Goal: Information Seeking & Learning: Find specific fact

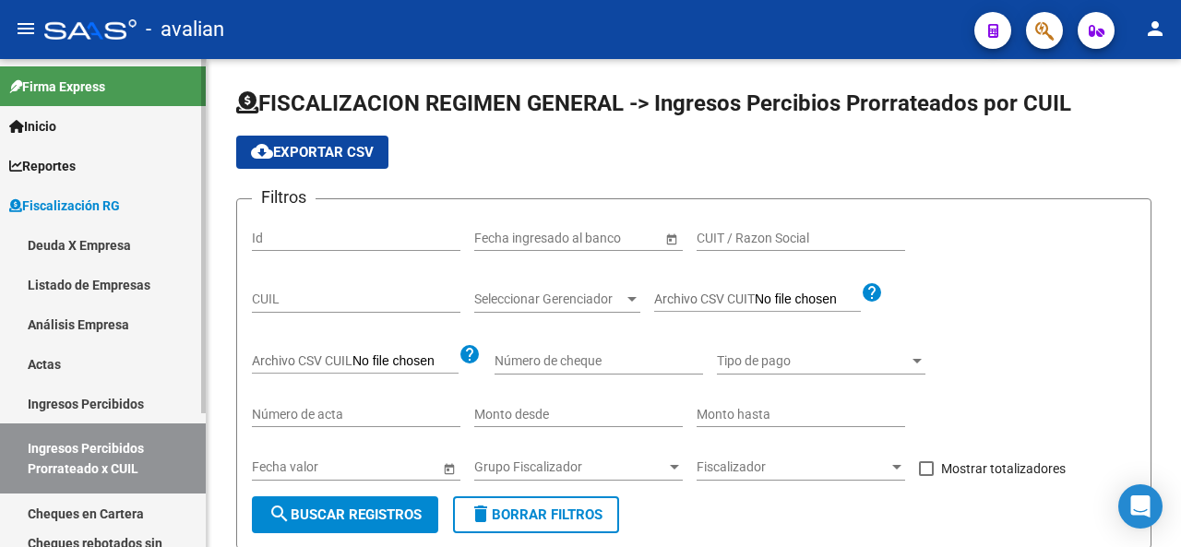
click at [49, 202] on span "Fiscalización RG" at bounding box center [64, 206] width 111 height 20
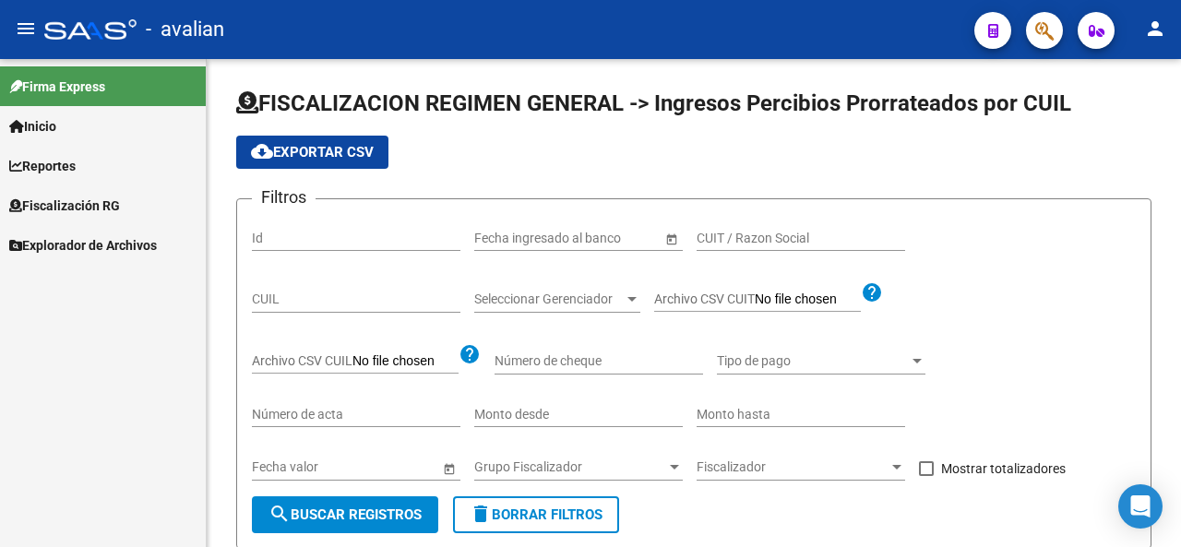
click at [53, 165] on span "Reportes" at bounding box center [42, 166] width 66 height 20
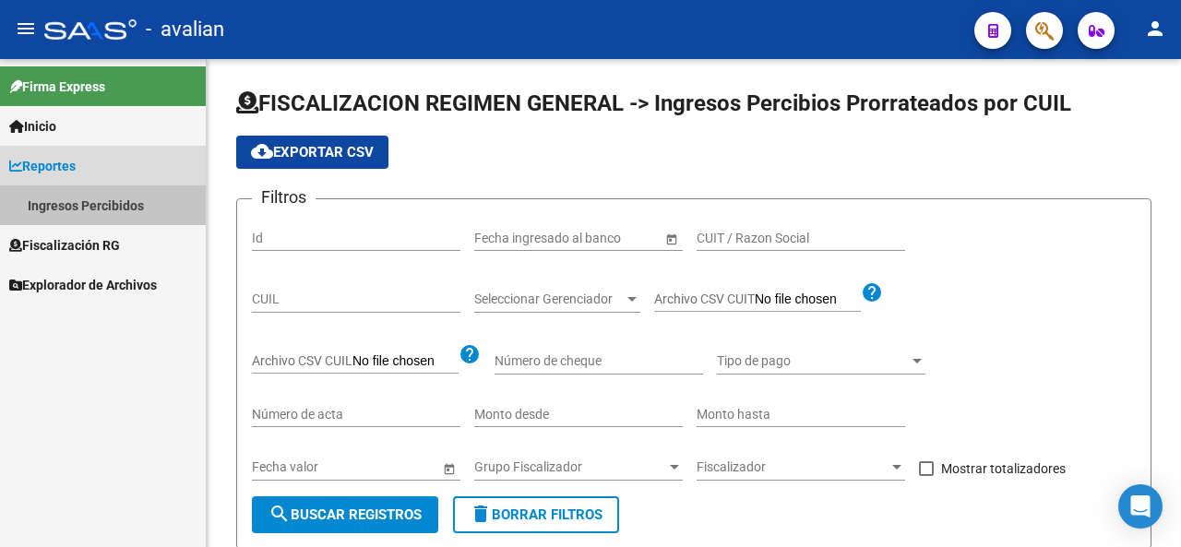
click at [59, 201] on link "Ingresos Percibidos" at bounding box center [103, 205] width 206 height 40
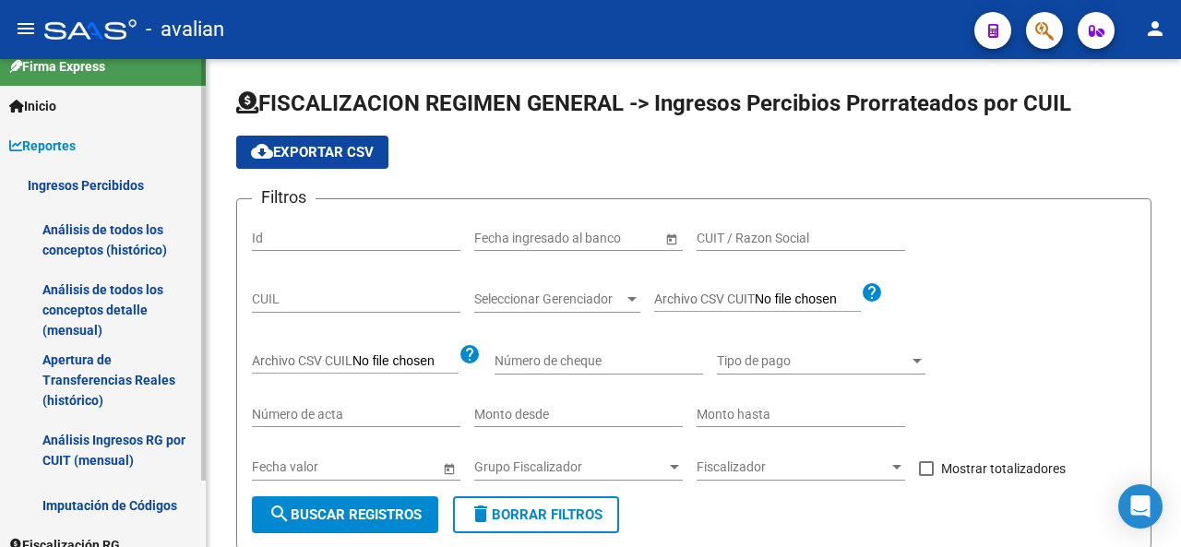
scroll to position [77, 0]
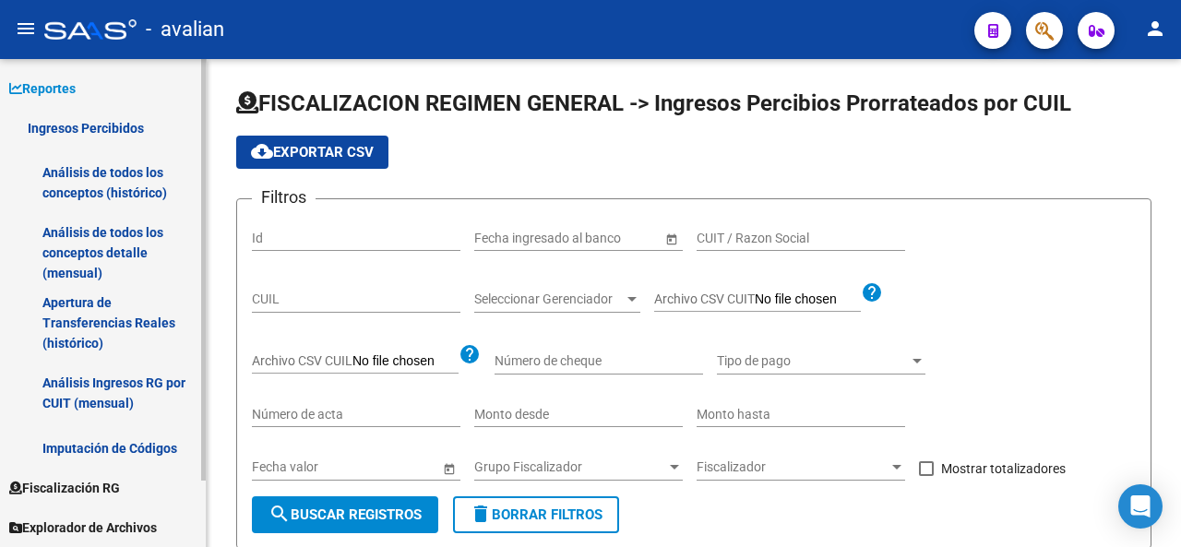
click at [86, 490] on span "Fiscalización RG" at bounding box center [64, 488] width 111 height 20
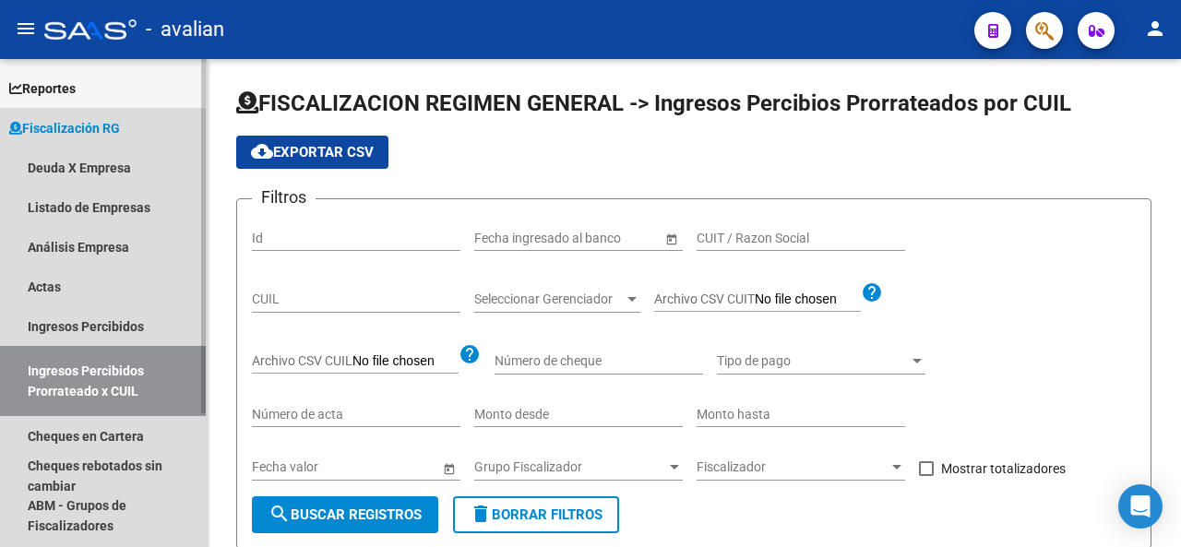
click at [50, 132] on span "Fiscalización RG" at bounding box center [64, 128] width 111 height 20
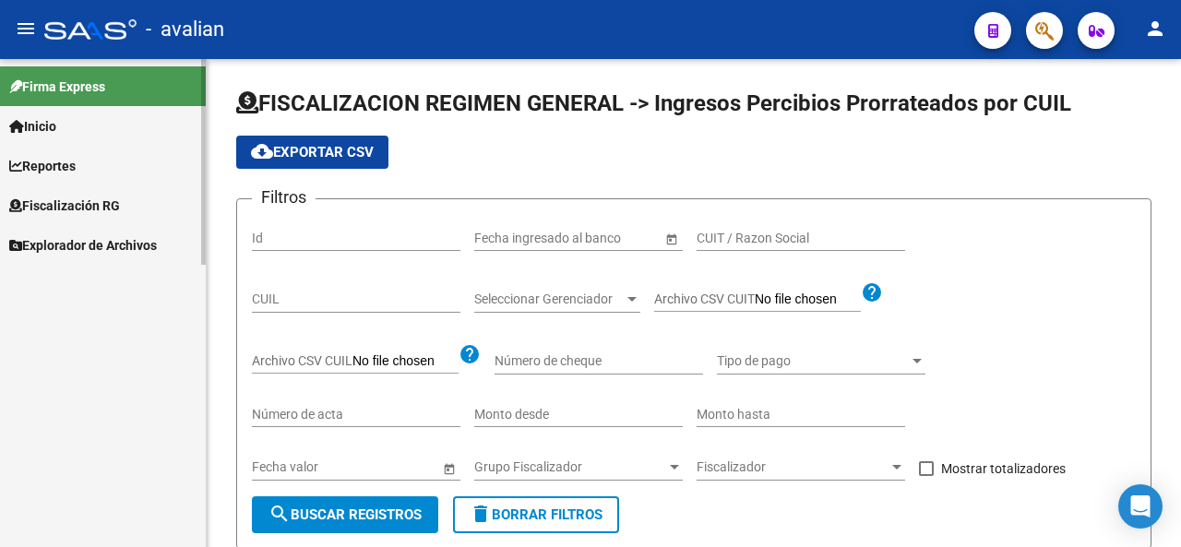
scroll to position [0, 0]
click at [66, 249] on span "Explorador de Archivos" at bounding box center [83, 245] width 148 height 20
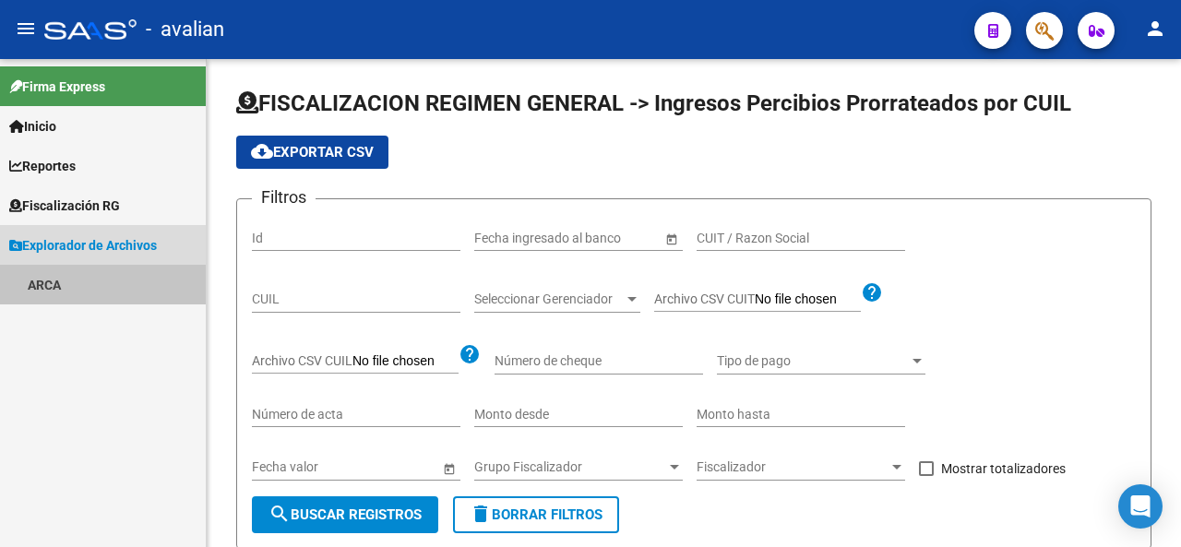
click at [46, 281] on link "ARCA" at bounding box center [103, 285] width 206 height 40
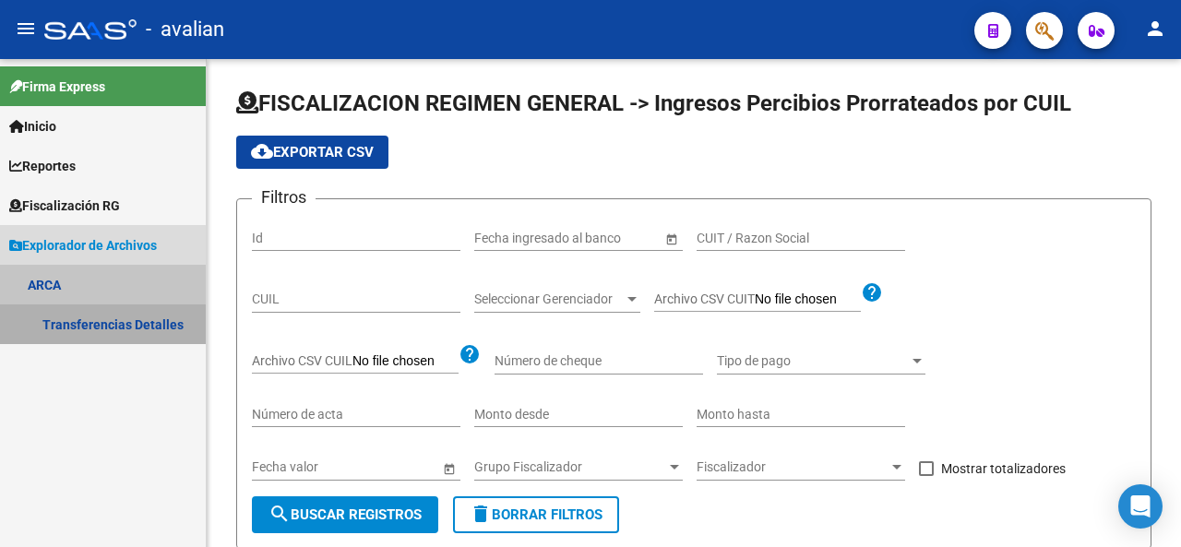
click at [77, 329] on link "Transferencias Detalles" at bounding box center [103, 324] width 206 height 40
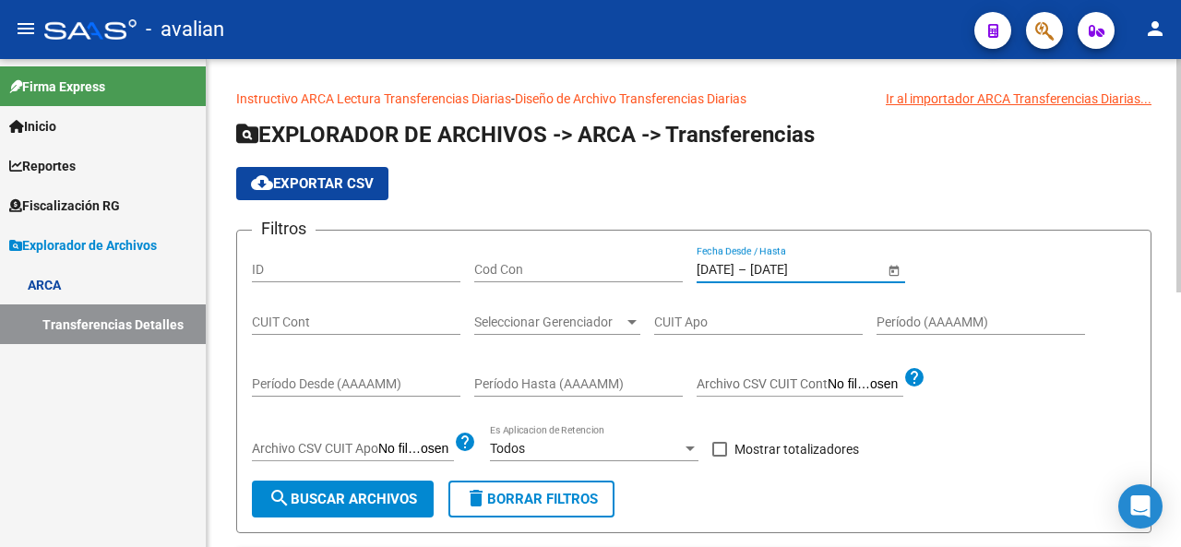
click at [800, 264] on input "[DATE]" at bounding box center [795, 270] width 90 height 16
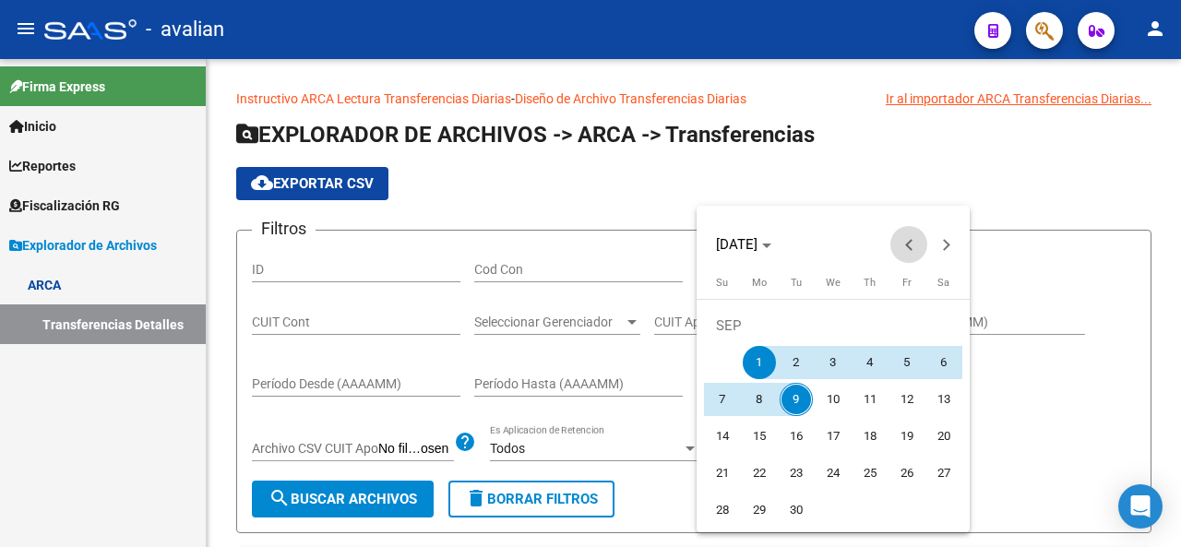
click at [907, 244] on button "Previous month" at bounding box center [908, 244] width 37 height 37
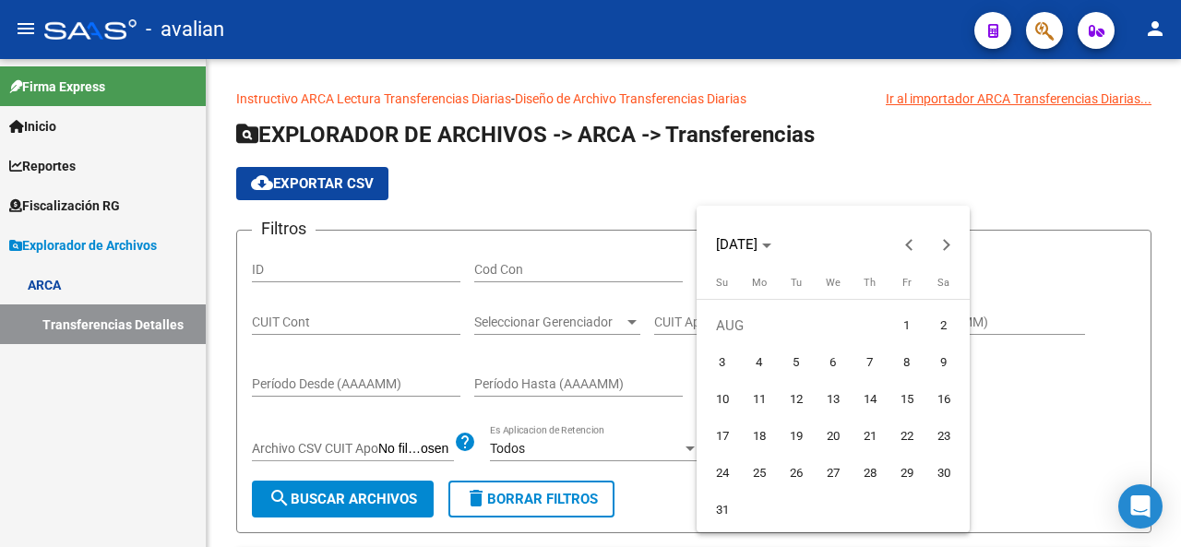
click at [907, 329] on span "1" at bounding box center [906, 325] width 33 height 33
type input "[DATE]"
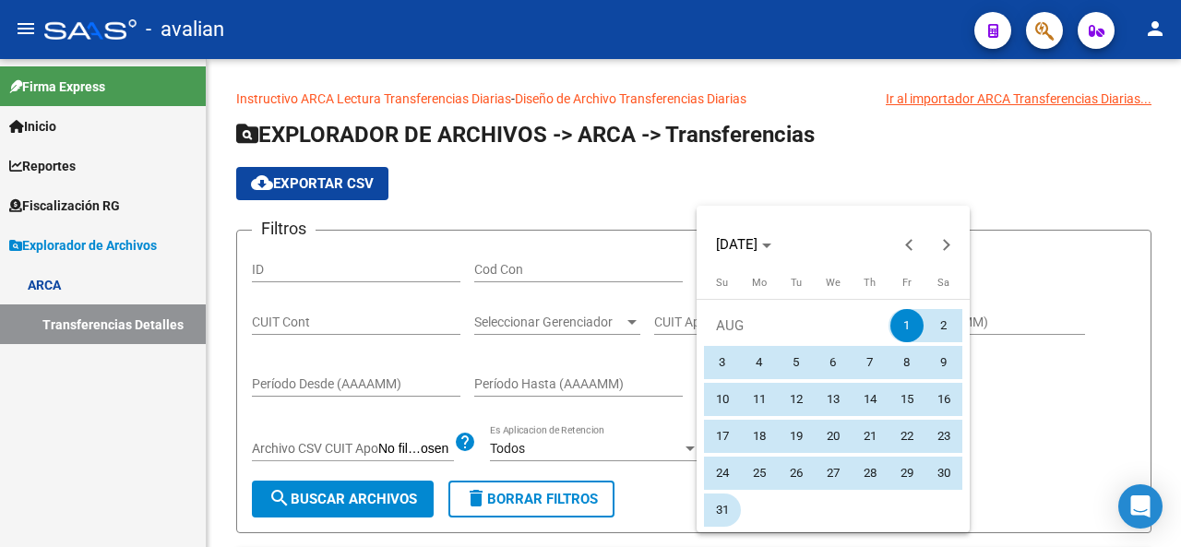
click at [718, 506] on span "31" at bounding box center [722, 509] width 33 height 33
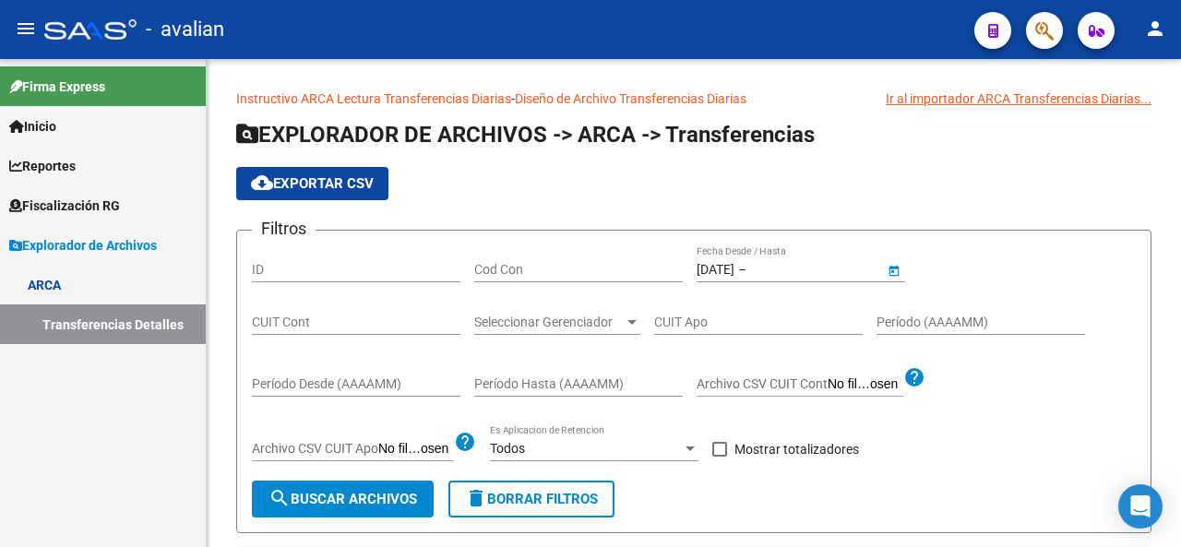
type input "[DATE]"
click at [694, 447] on div at bounding box center [689, 448] width 9 height 5
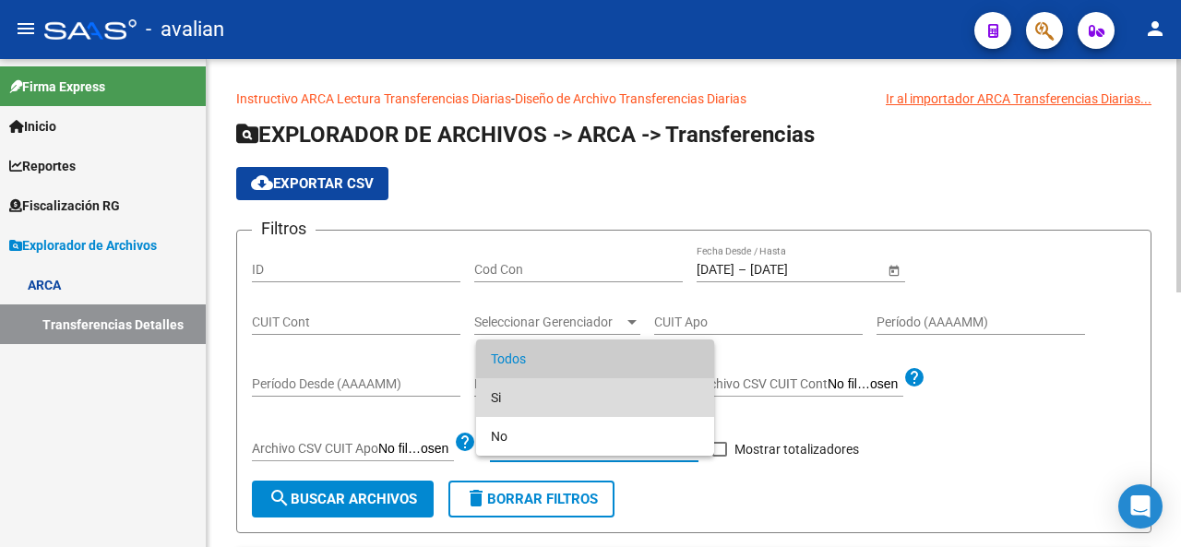
click at [520, 406] on span "Si" at bounding box center [595, 397] width 208 height 39
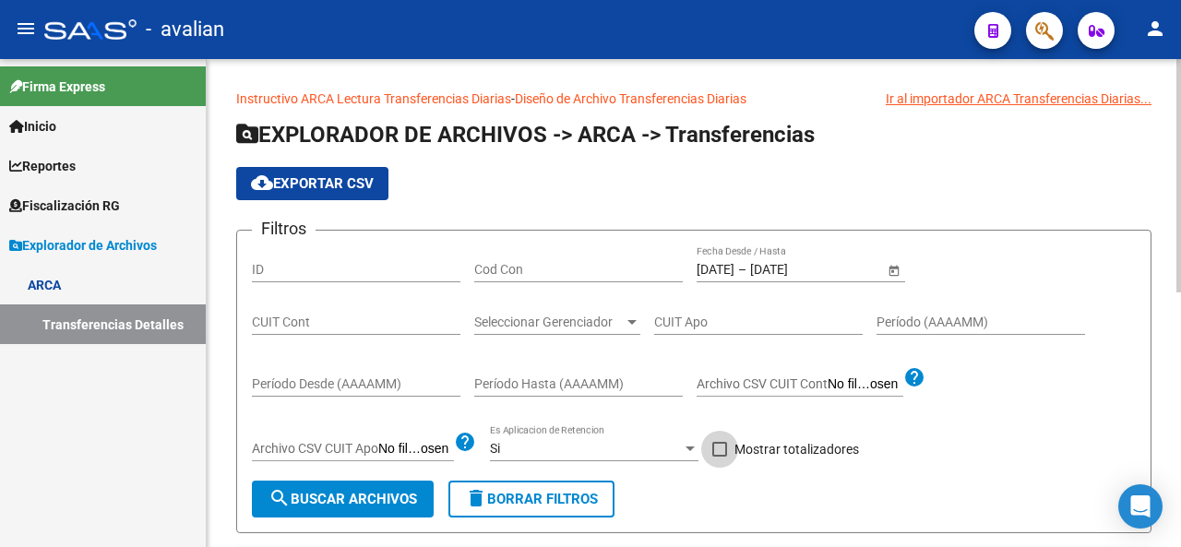
click at [723, 445] on span at bounding box center [719, 449] width 15 height 15
click at [719, 457] on input "Mostrar totalizadores" at bounding box center [719, 457] width 1 height 1
checkbox input "true"
click at [367, 491] on span "search Buscar Archivos" at bounding box center [342, 499] width 148 height 17
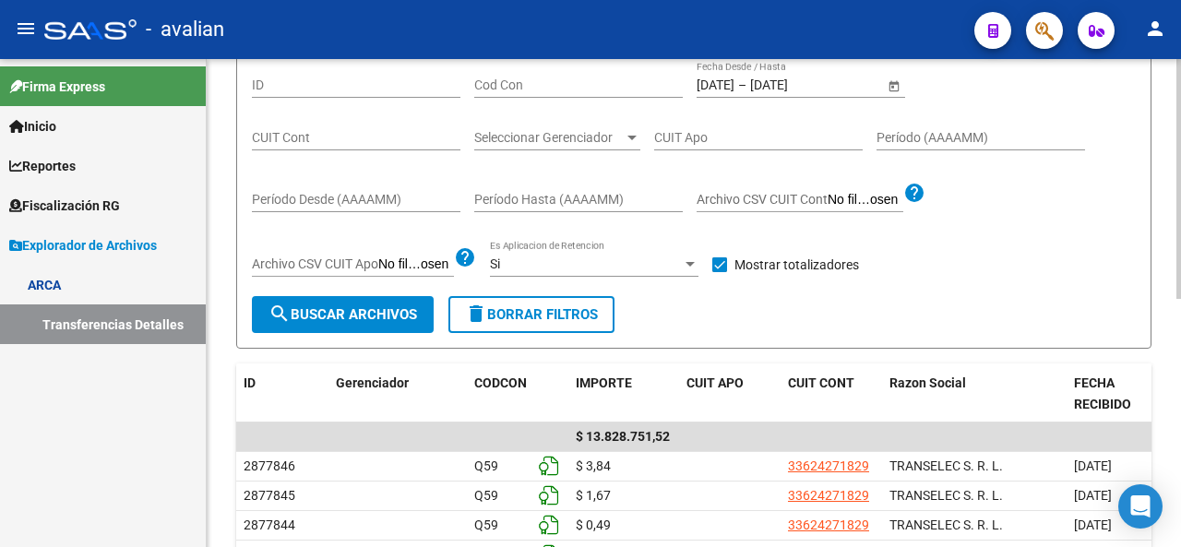
scroll to position [277, 0]
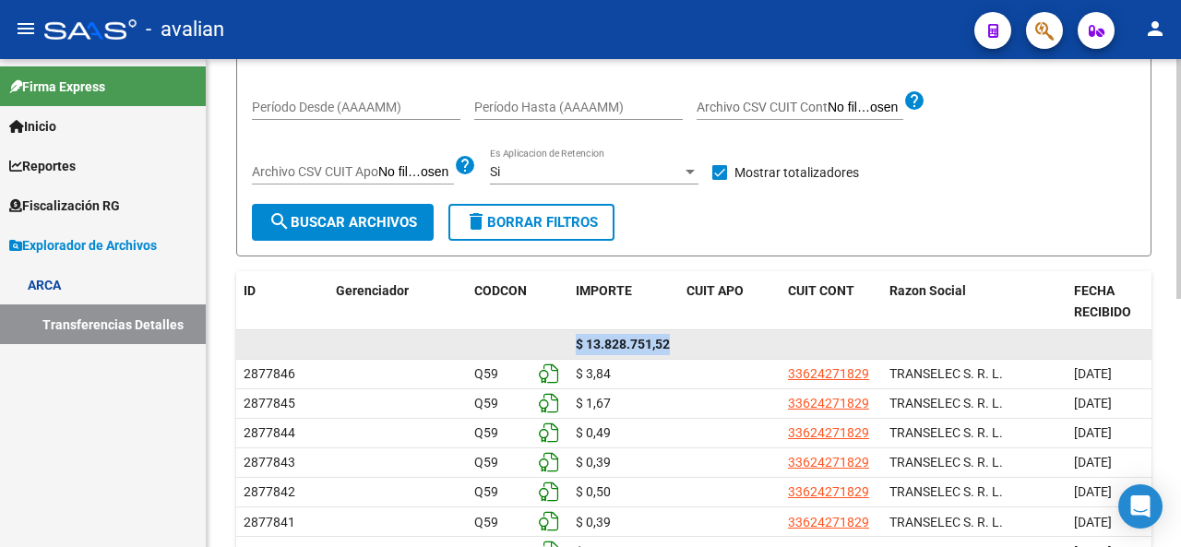
drag, startPoint x: 577, startPoint y: 342, endPoint x: 671, endPoint y: 352, distance: 93.7
click at [671, 352] on div "$ 13.828.751,52" at bounding box center [624, 344] width 96 height 21
copy span "$ 13.828.751,52"
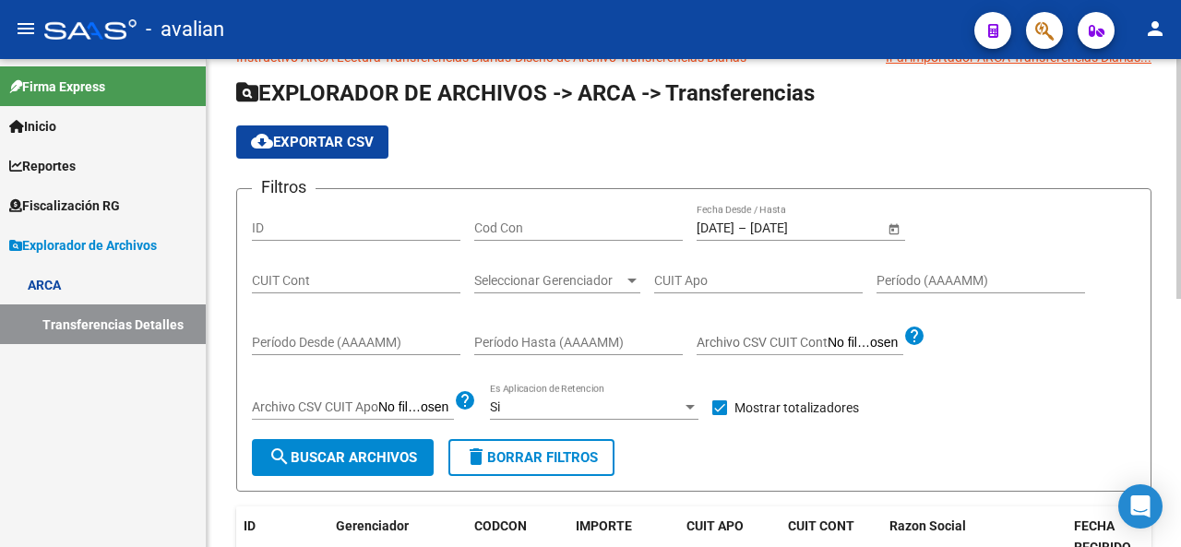
scroll to position [318, 0]
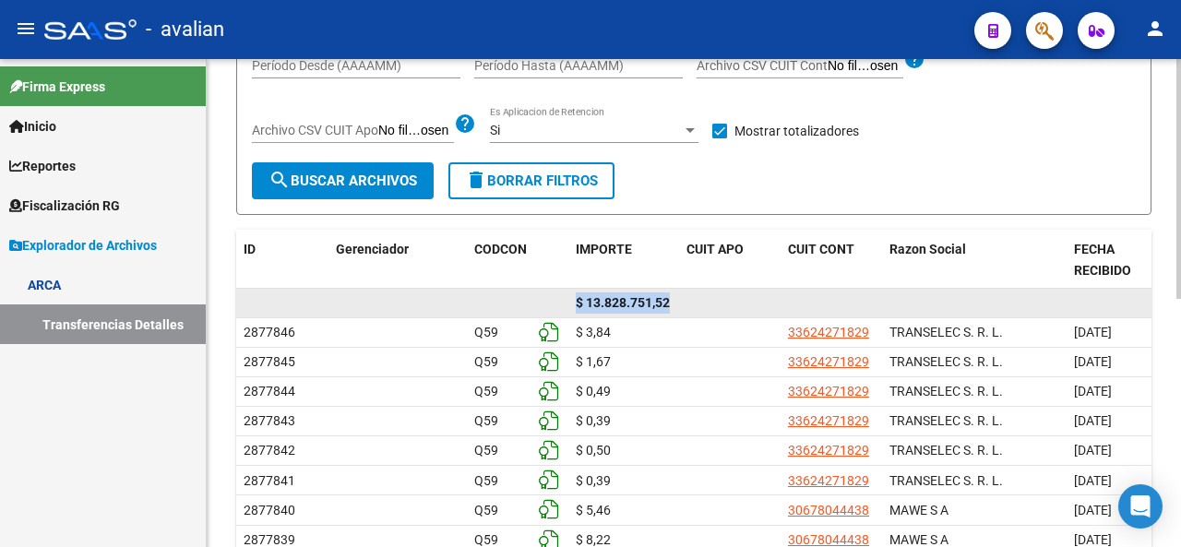
click at [607, 307] on span "$ 13.828.751,52" at bounding box center [623, 302] width 94 height 15
click at [587, 299] on span "$ 13.828.751,52" at bounding box center [623, 302] width 94 height 15
drag, startPoint x: 577, startPoint y: 298, endPoint x: 686, endPoint y: 310, distance: 109.5
click at [686, 310] on div "$ 13.828.751,52" at bounding box center [900, 304] width 1328 height 30
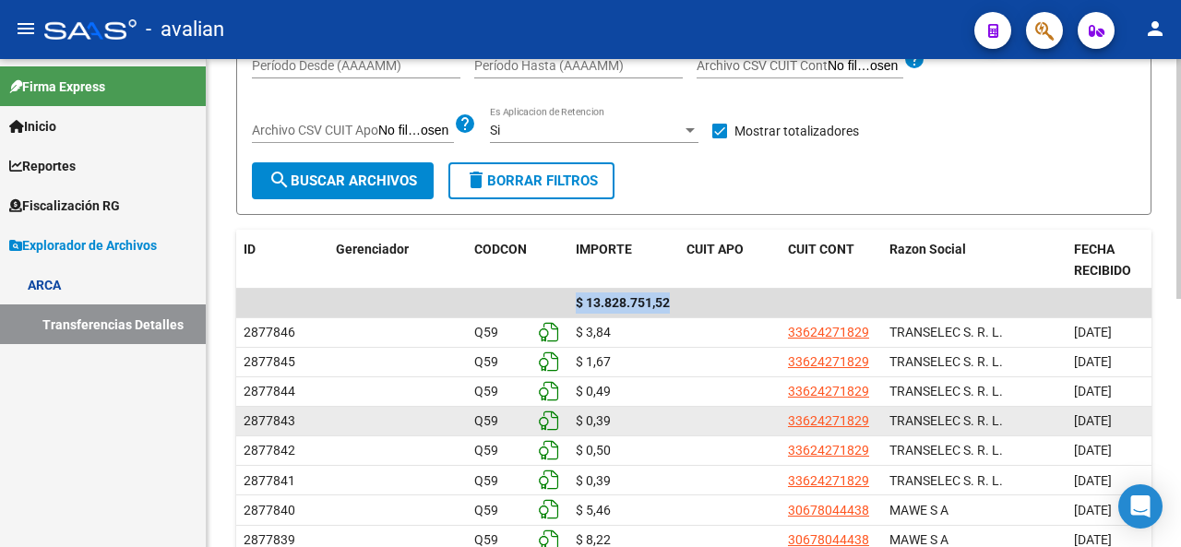
copy div "$ 13.828.751,52"
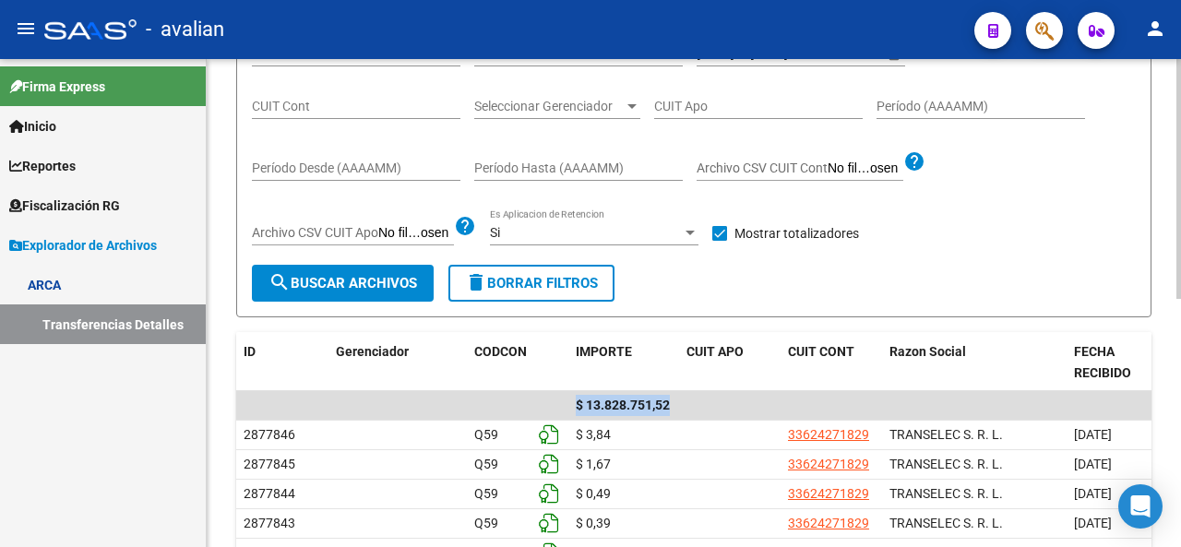
scroll to position [134, 0]
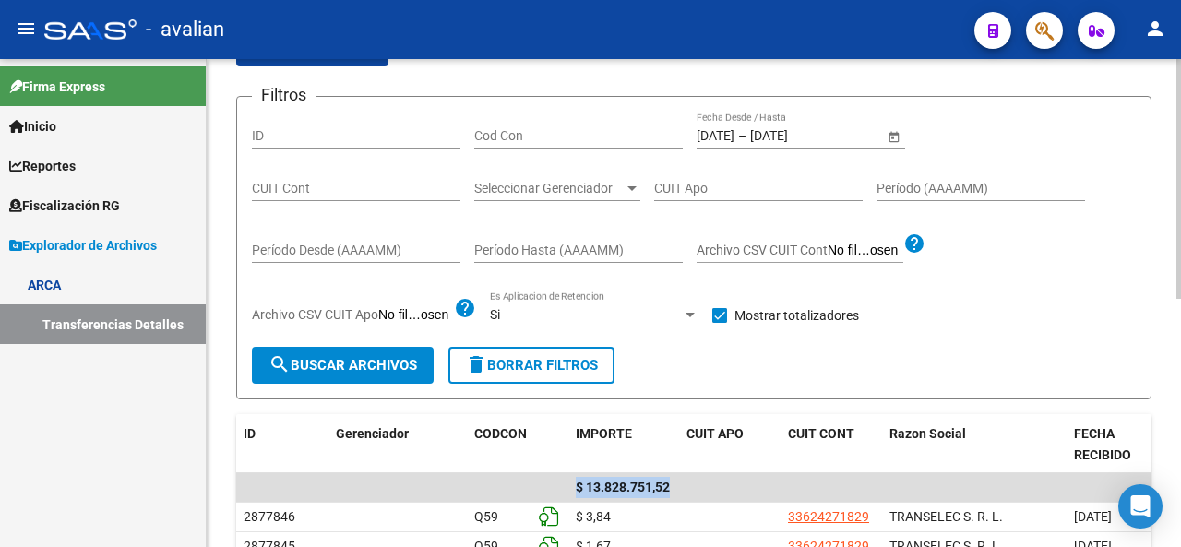
click at [883, 134] on span "Open calendar" at bounding box center [894, 136] width 44 height 44
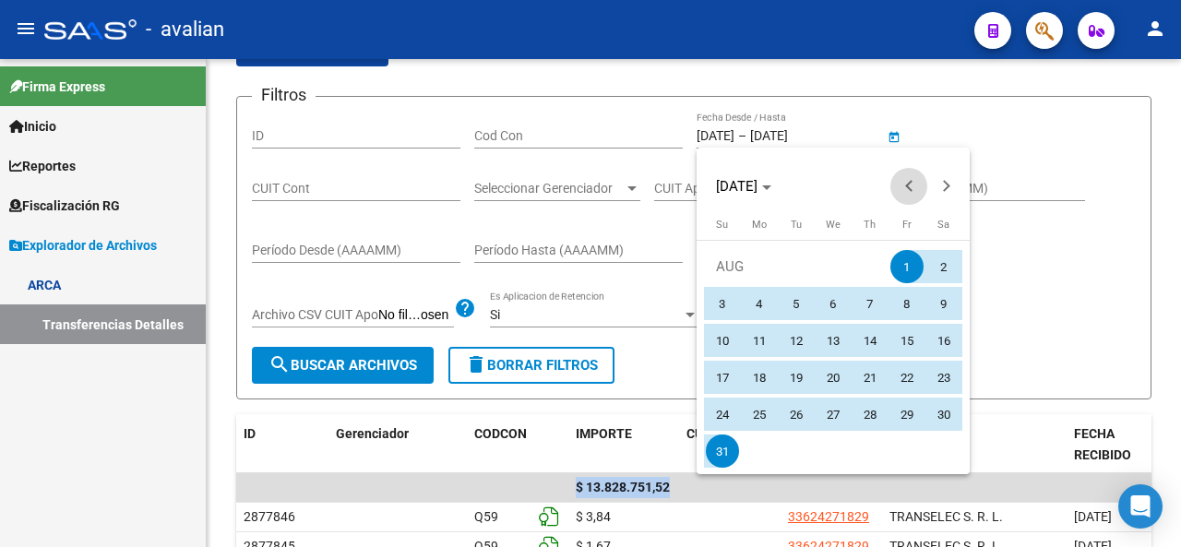
click at [905, 178] on span "Previous month" at bounding box center [908, 186] width 37 height 37
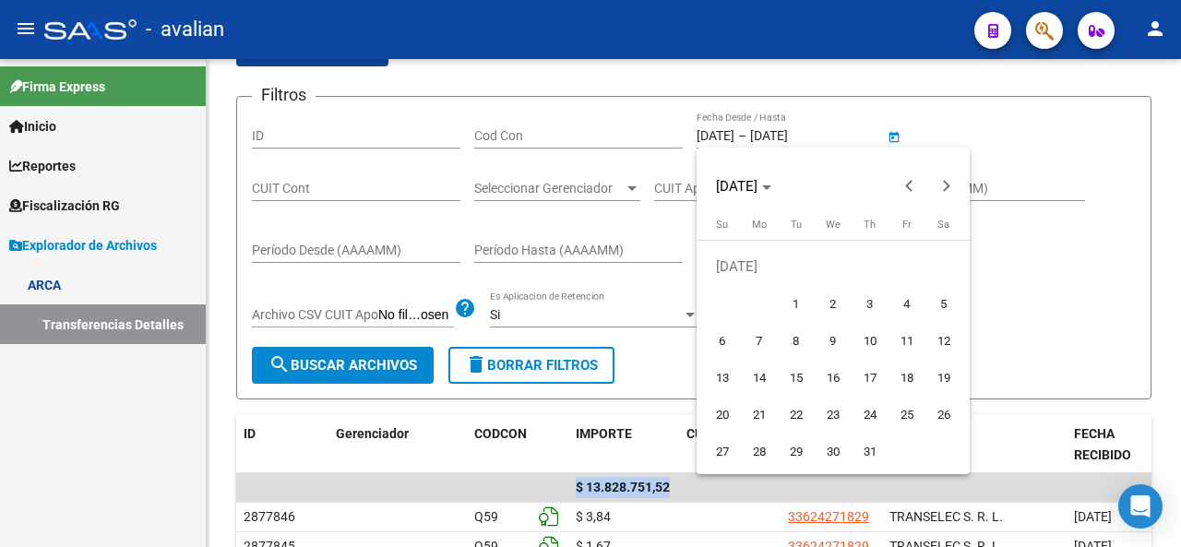
click at [802, 300] on span "1" at bounding box center [795, 303] width 33 height 33
type input "[DATE]"
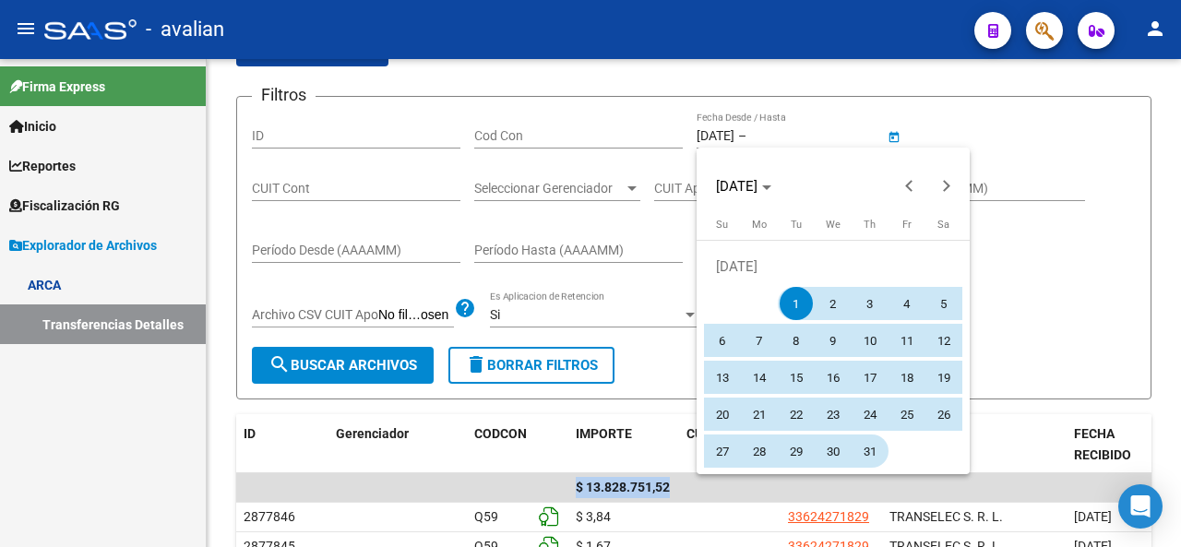
click at [873, 455] on span "31" at bounding box center [869, 450] width 33 height 33
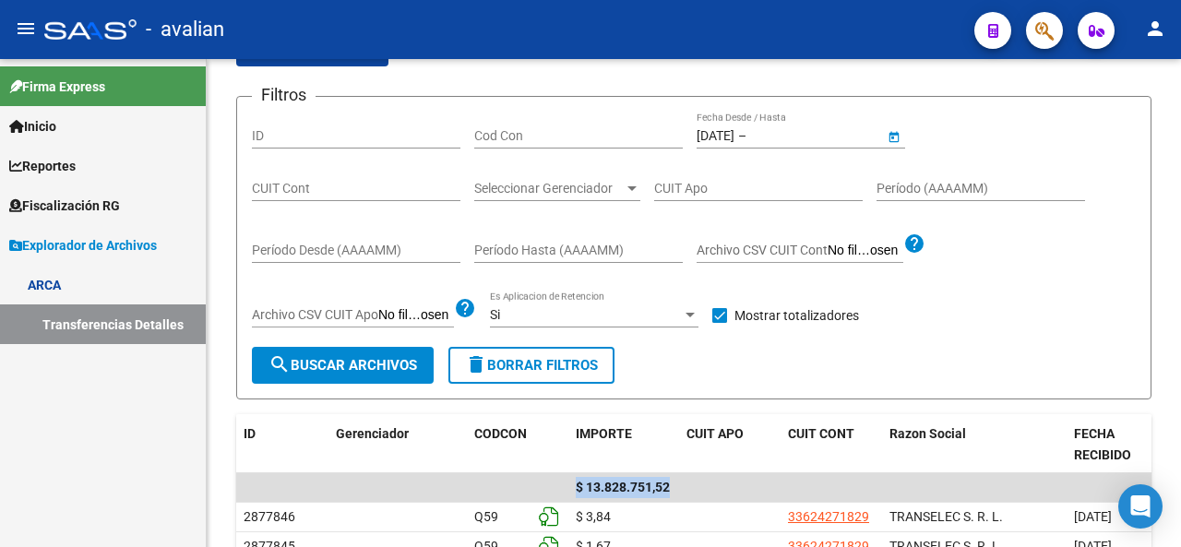
type input "[DATE]"
click at [362, 362] on span "search Buscar Archivos" at bounding box center [342, 365] width 148 height 17
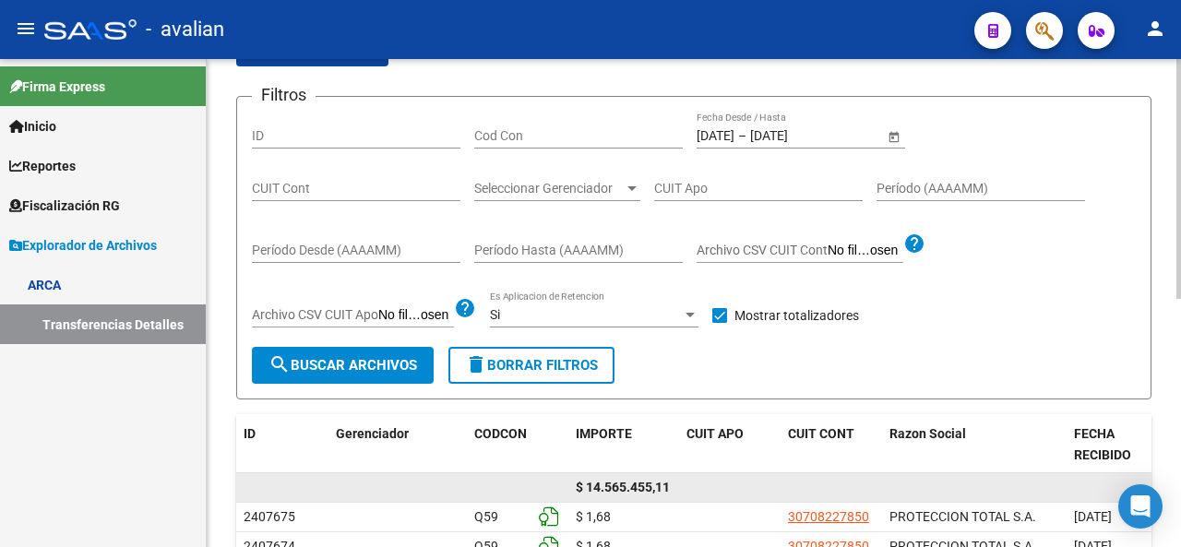
drag, startPoint x: 559, startPoint y: 488, endPoint x: 570, endPoint y: 486, distance: 11.2
click at [559, 487] on datatable-body-cell at bounding box center [549, 487] width 37 height 29
drag, startPoint x: 577, startPoint y: 486, endPoint x: 679, endPoint y: 493, distance: 101.7
click at [679, 493] on div "$ 14.565.455,11" at bounding box center [900, 488] width 1328 height 30
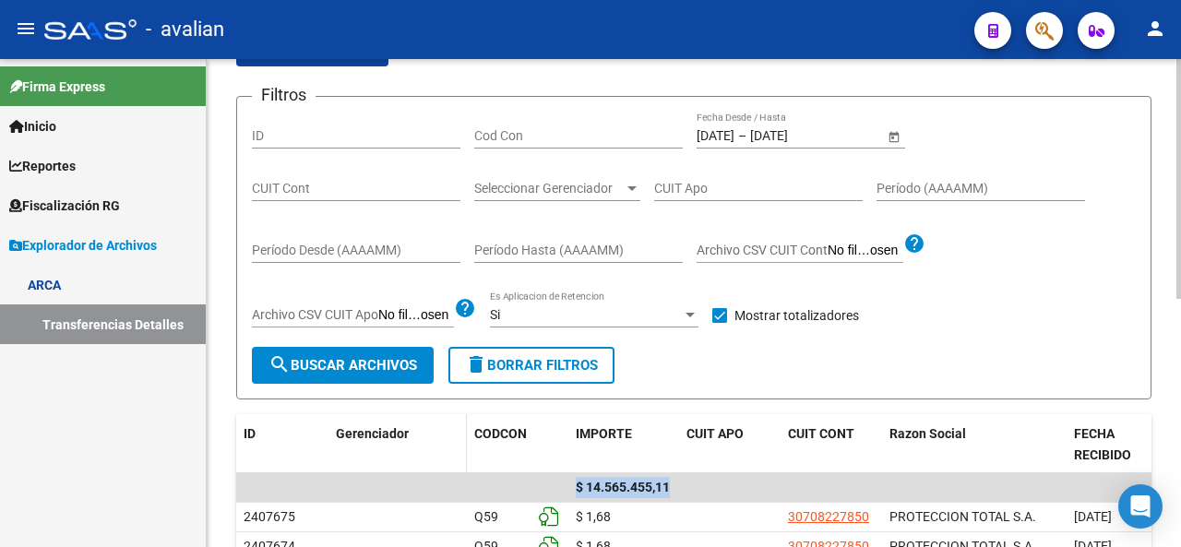
copy div "$ 14.565.455,11"
click at [746, 132] on span "–" at bounding box center [742, 136] width 8 height 16
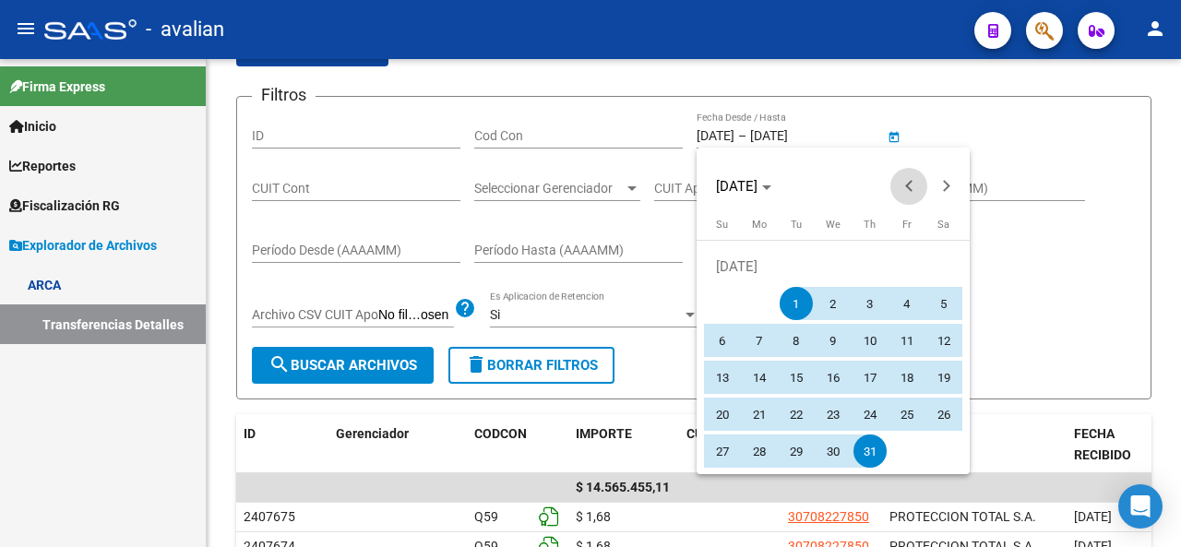
click at [905, 182] on span "Previous month" at bounding box center [908, 186] width 37 height 37
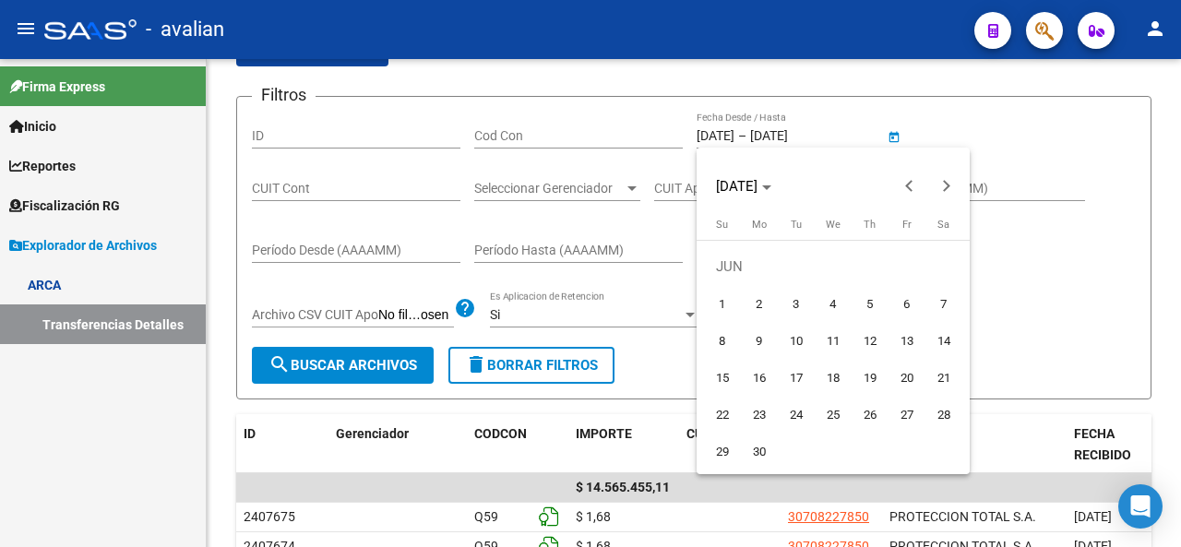
click at [723, 297] on span "1" at bounding box center [722, 303] width 33 height 33
type input "[DATE]"
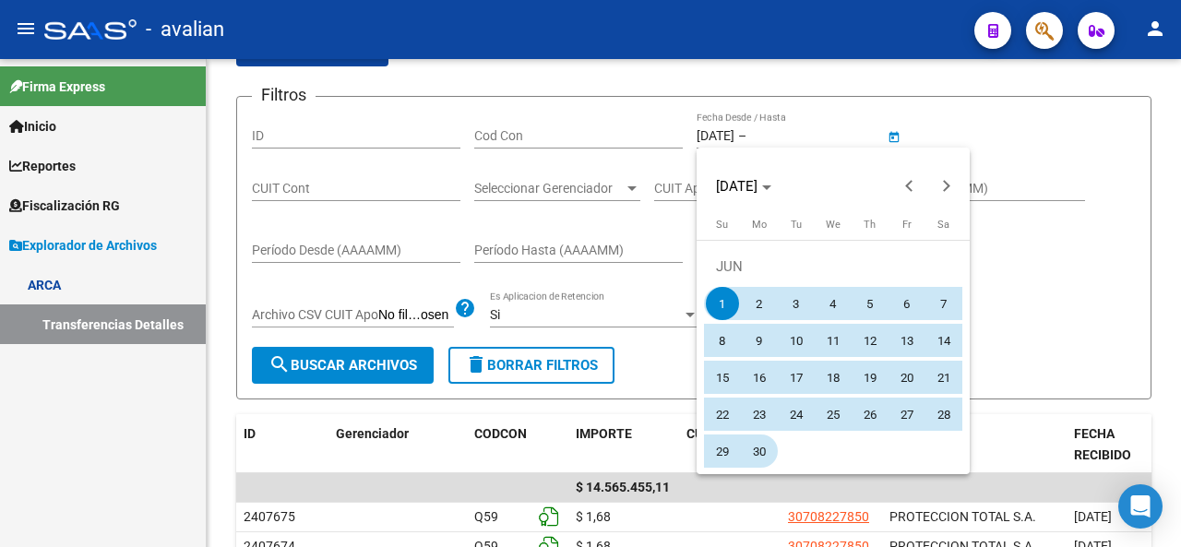
click at [773, 449] on span "30" at bounding box center [758, 450] width 33 height 33
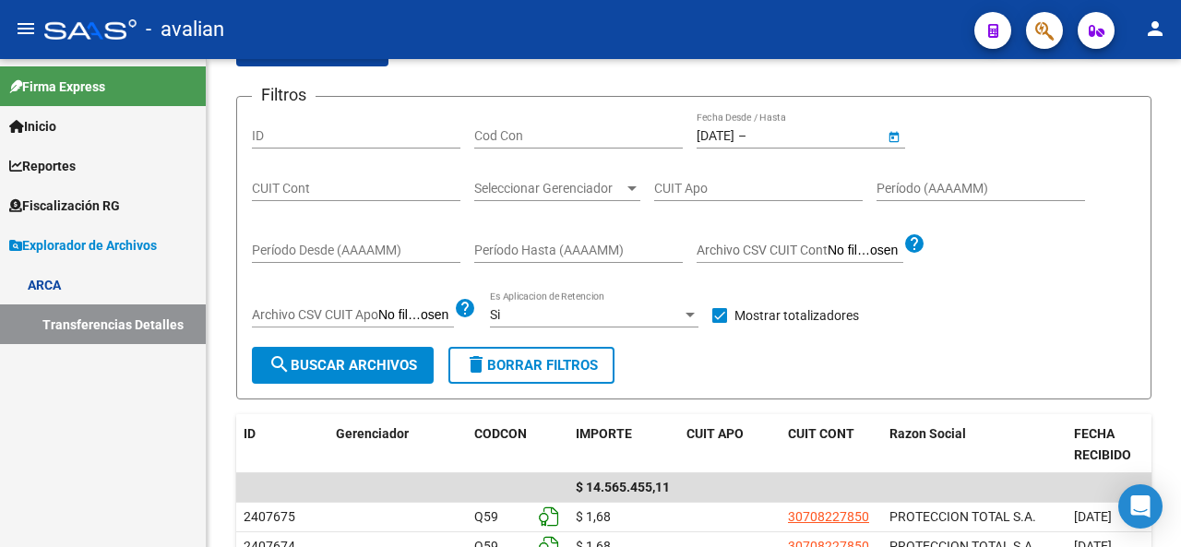
type input "[DATE]"
click at [378, 350] on button "search Buscar Archivos" at bounding box center [343, 365] width 182 height 37
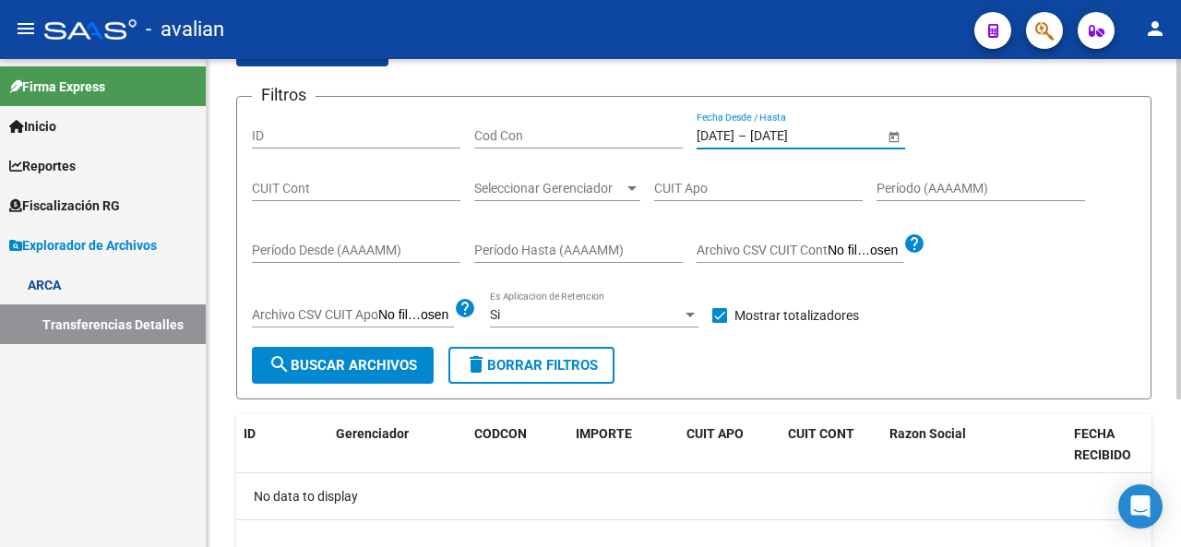
click at [840, 132] on input "[DATE]" at bounding box center [795, 136] width 90 height 16
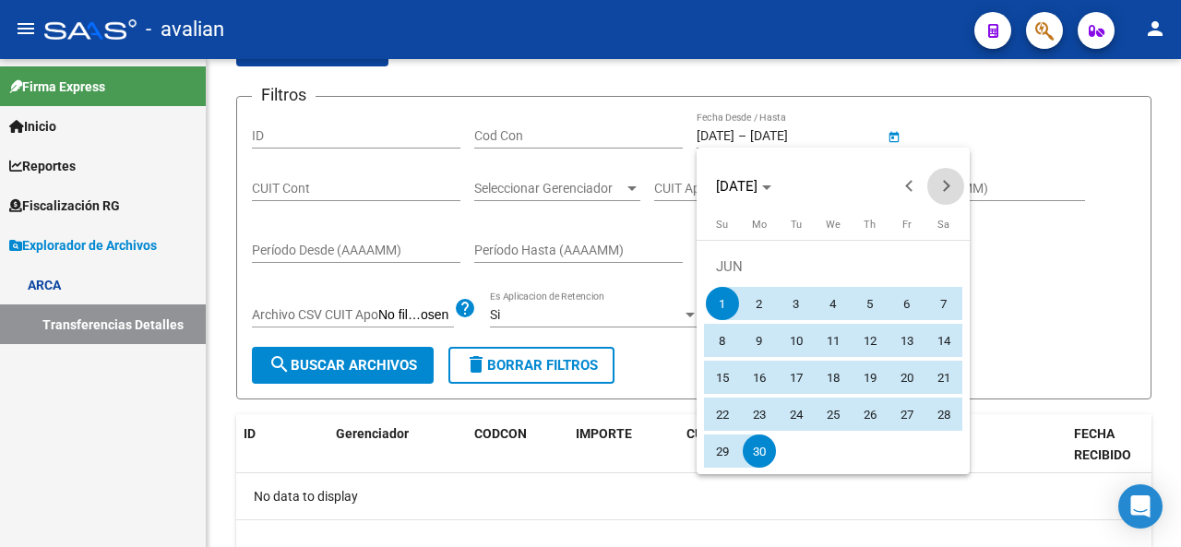
click at [942, 189] on button "Next month" at bounding box center [945, 186] width 37 height 37
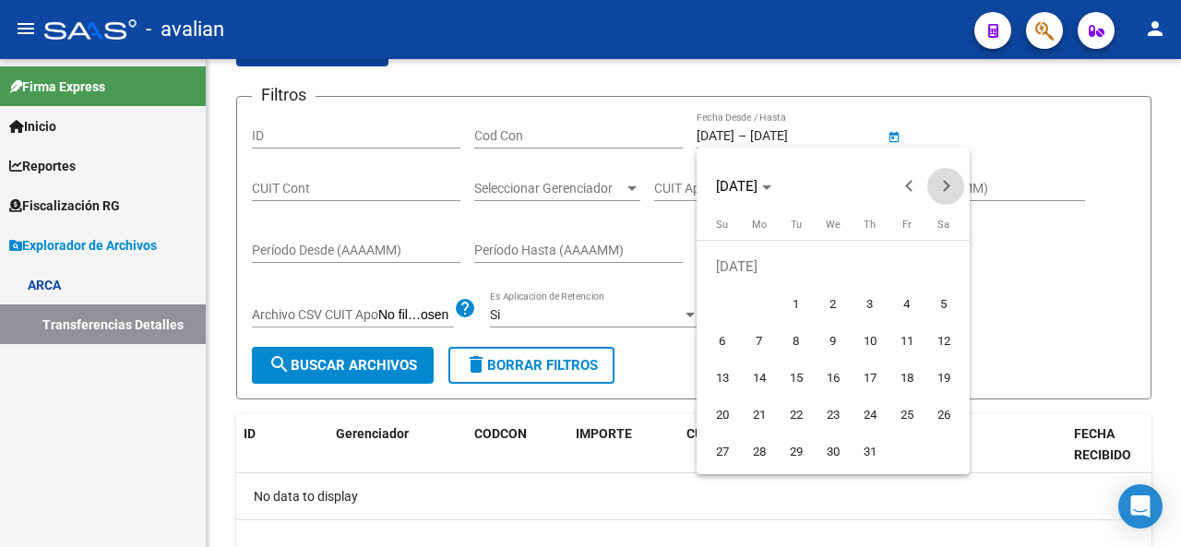
click at [942, 189] on button "Next month" at bounding box center [945, 186] width 37 height 37
drag, startPoint x: 759, startPoint y: 311, endPoint x: 786, endPoint y: 327, distance: 31.5
click at [762, 309] on span "1" at bounding box center [758, 303] width 33 height 33
type input "[DATE]"
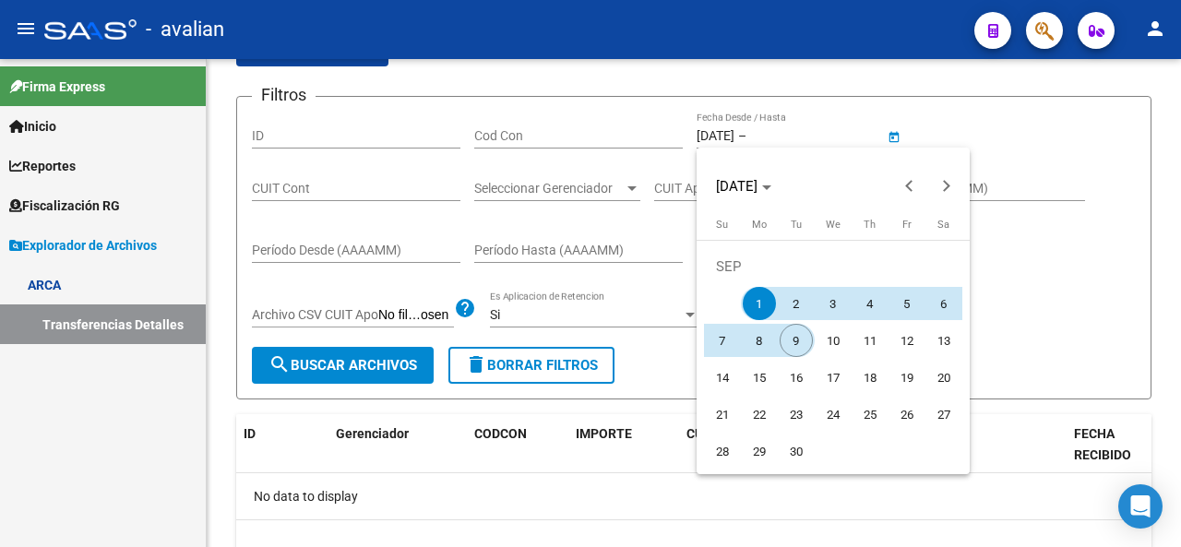
click at [790, 333] on span "9" at bounding box center [795, 340] width 33 height 33
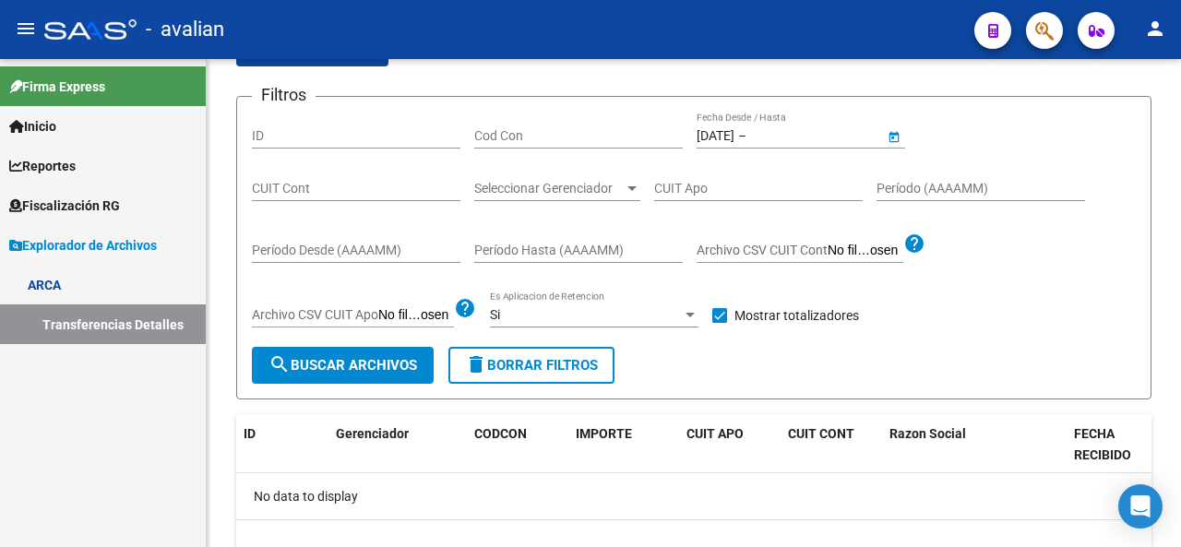
type input "[DATE]"
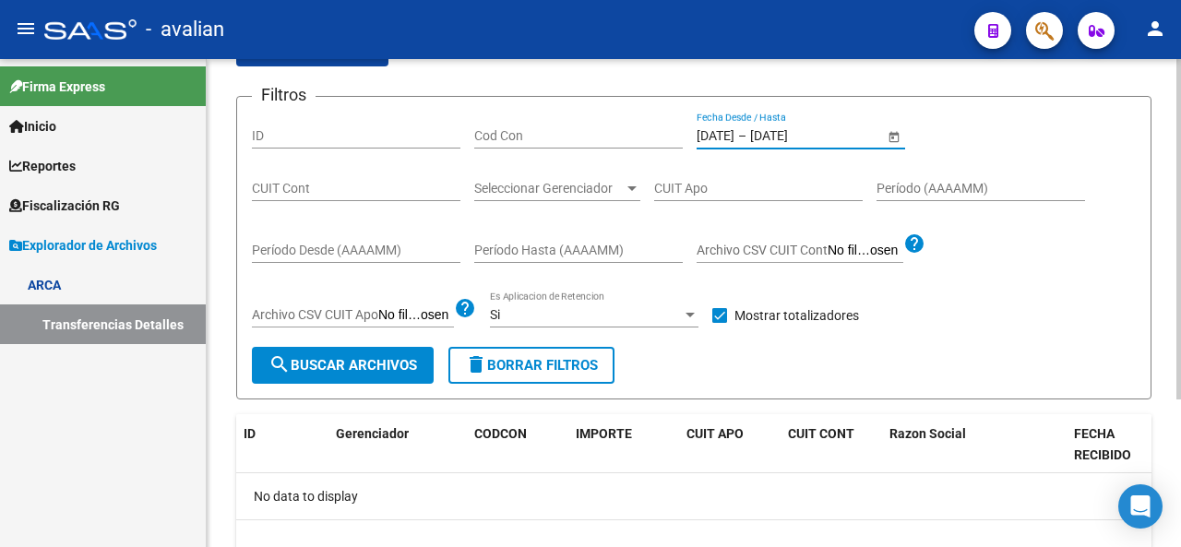
click at [330, 361] on span "search Buscar Archivos" at bounding box center [342, 365] width 148 height 17
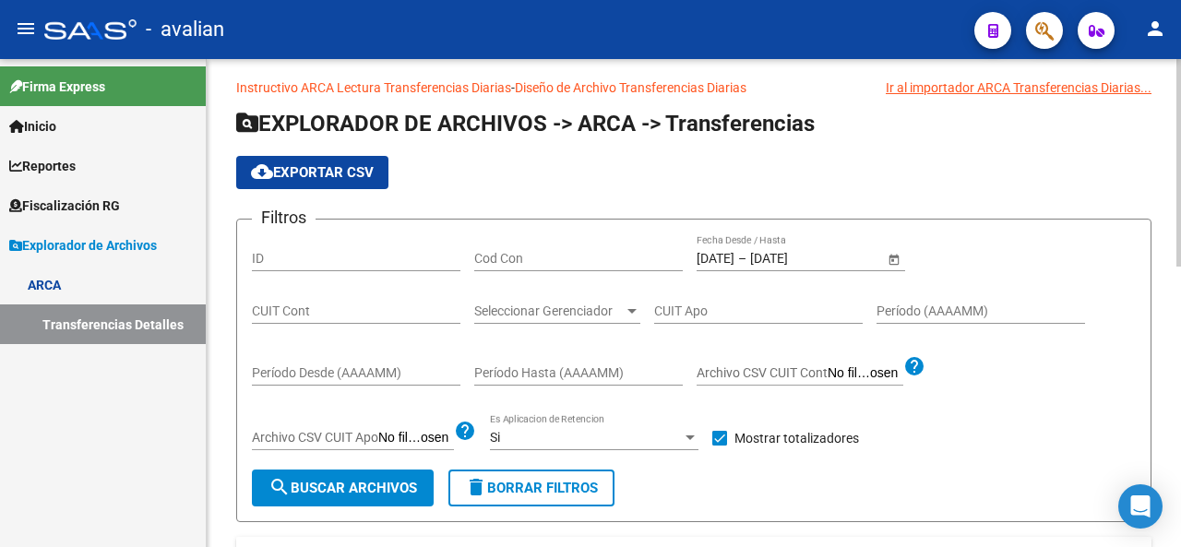
scroll to position [0, 0]
